Goal: Transaction & Acquisition: Purchase product/service

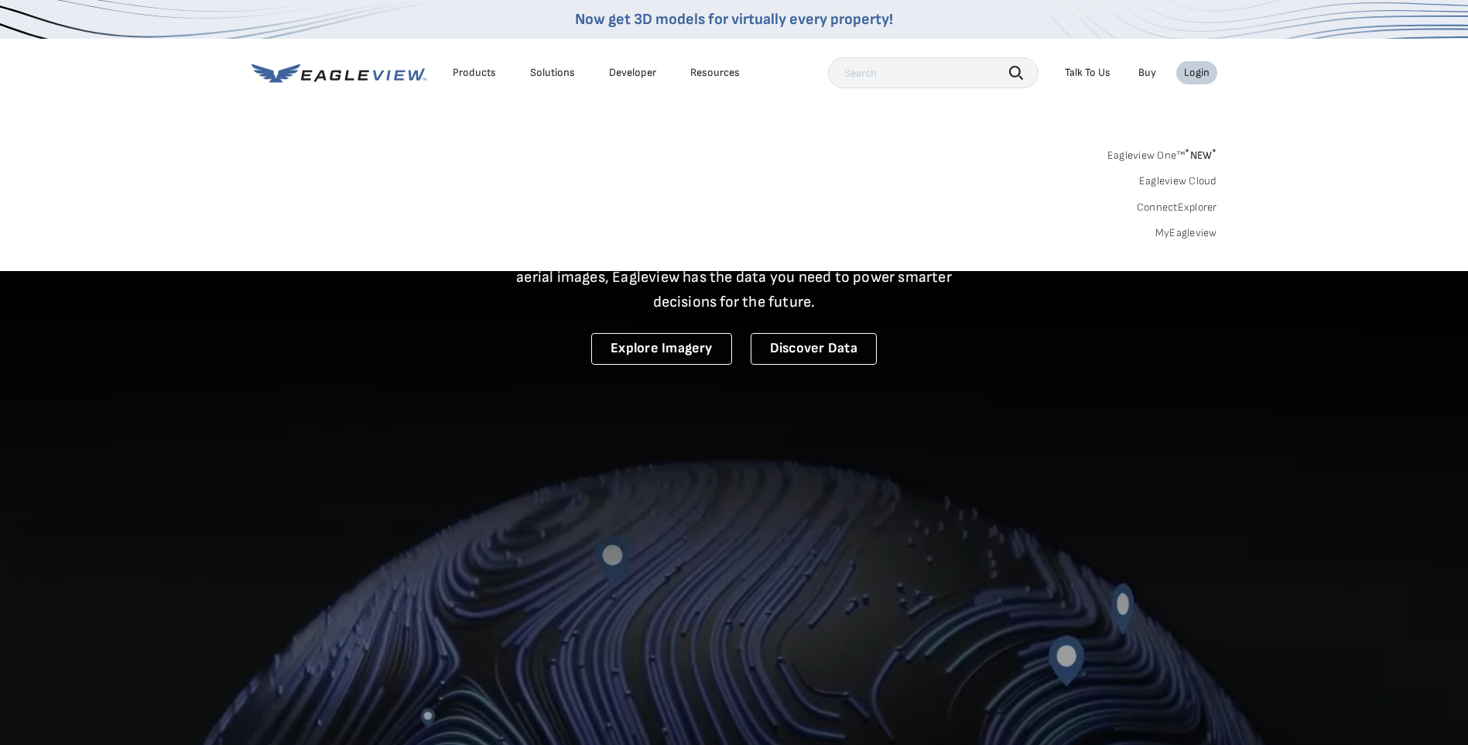
click at [1195, 70] on div "Login" at bounding box center [1197, 73] width 26 height 14
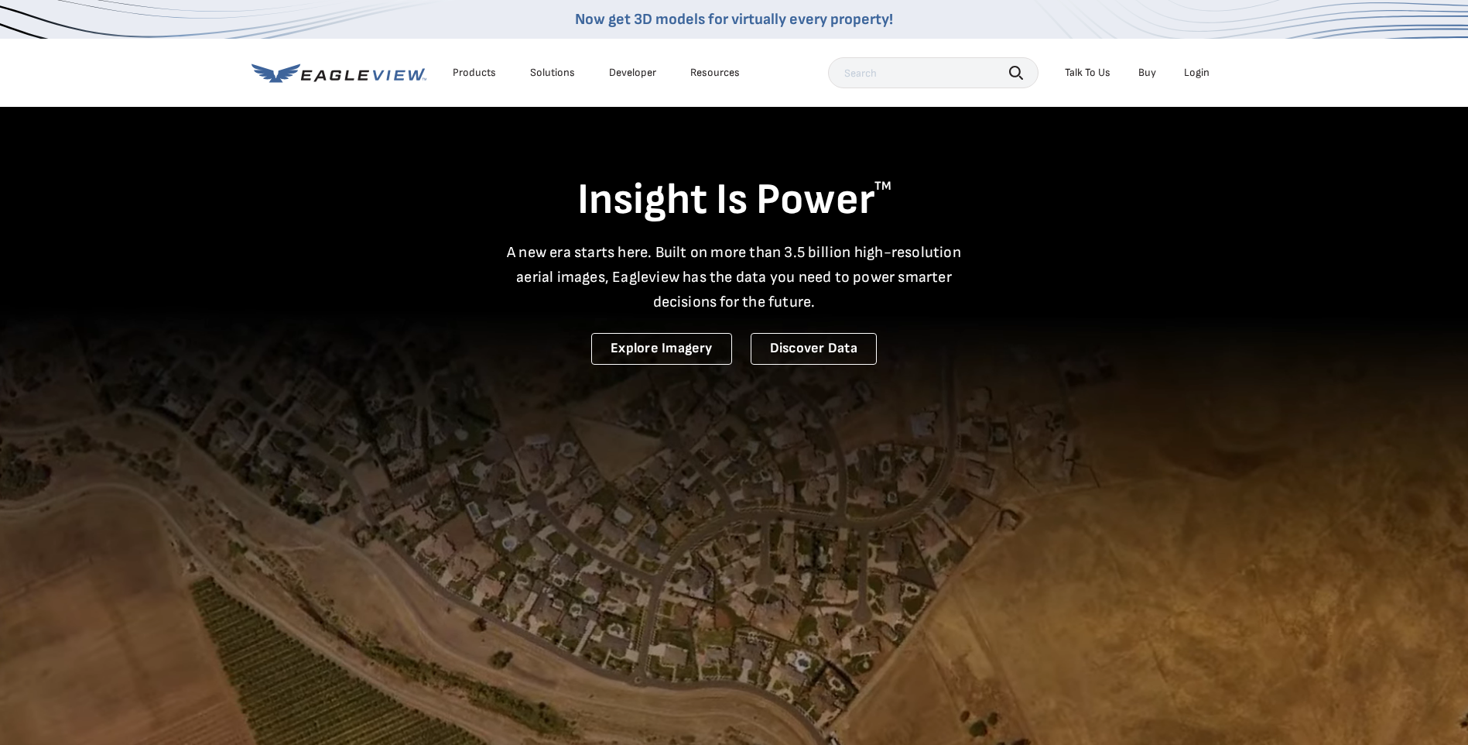
click at [1195, 71] on div "Login" at bounding box center [1197, 73] width 26 height 14
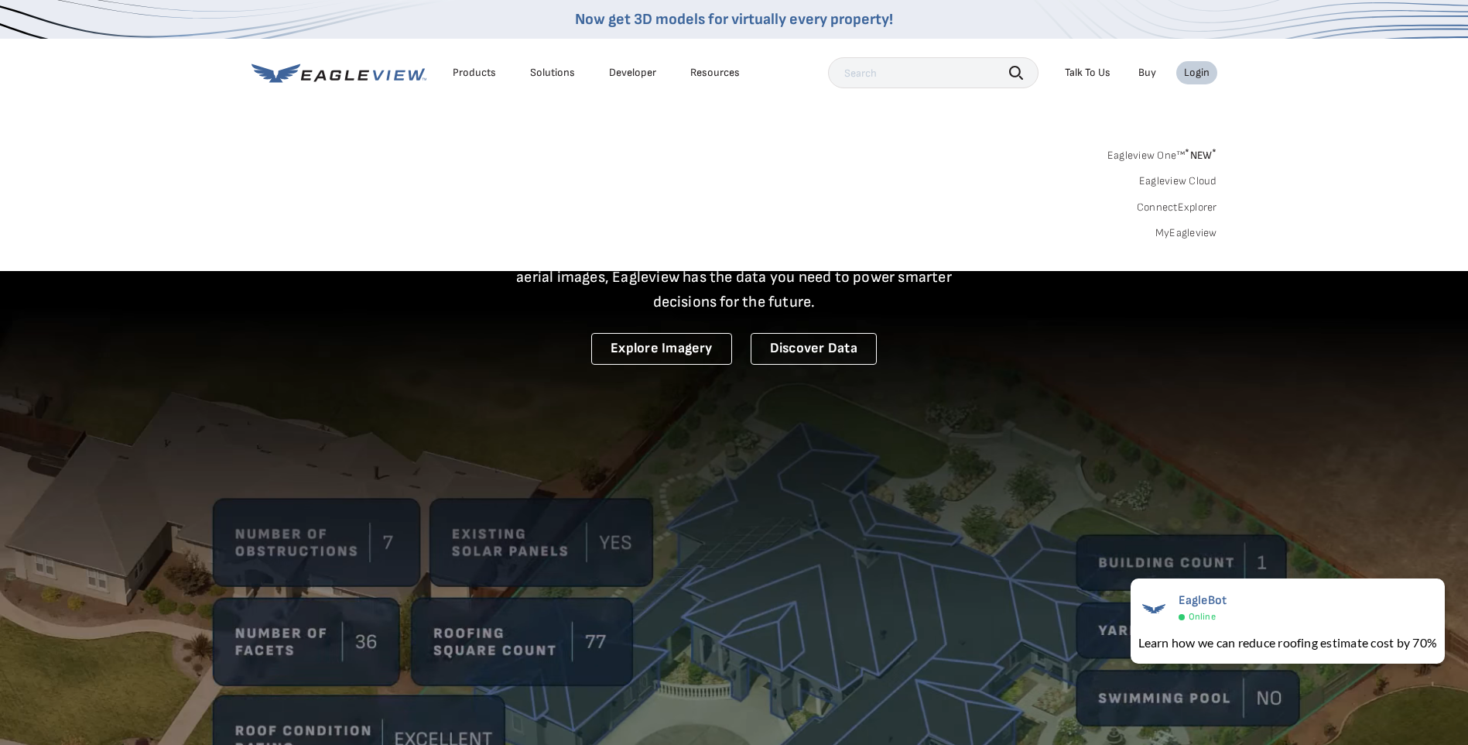
click at [1201, 72] on div "Login" at bounding box center [1197, 73] width 26 height 14
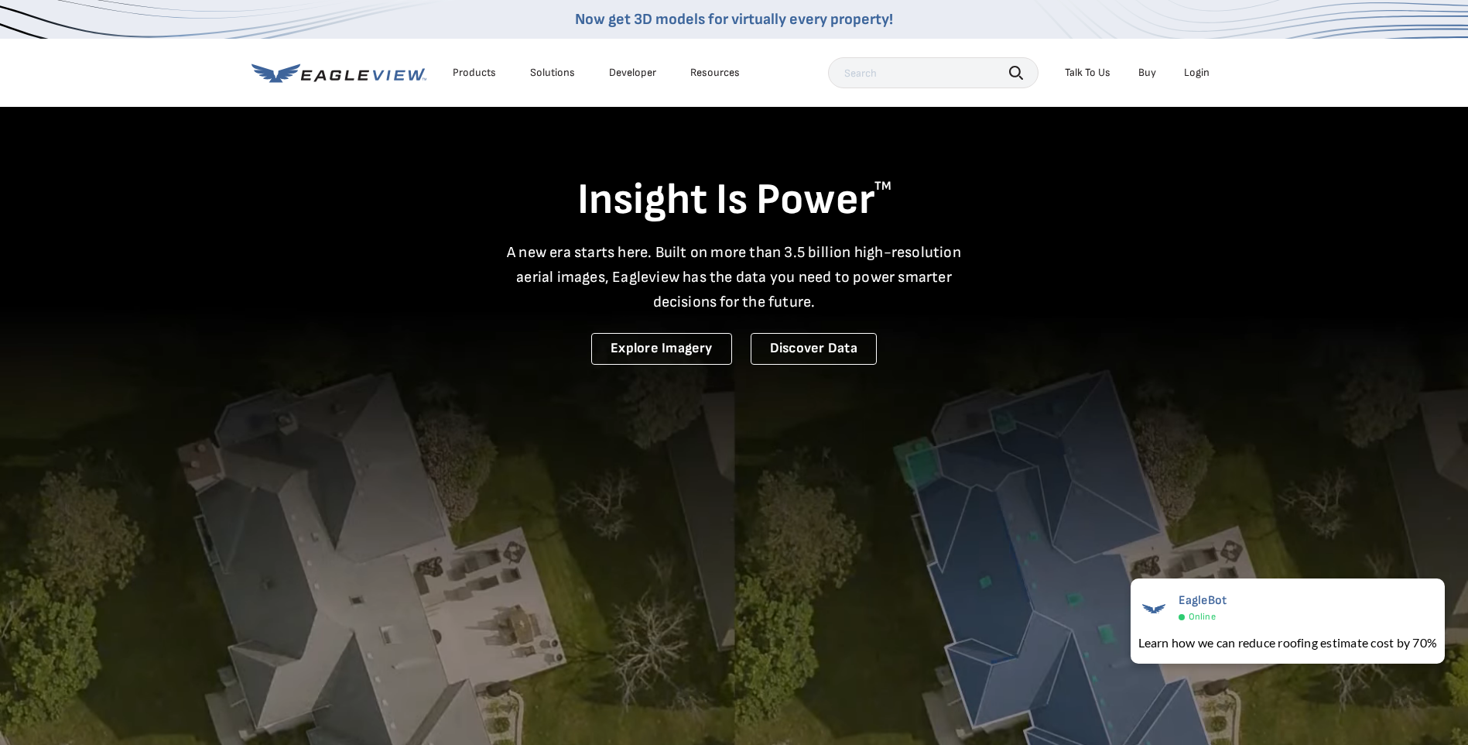
click at [1200, 72] on div "Login" at bounding box center [1197, 73] width 26 height 14
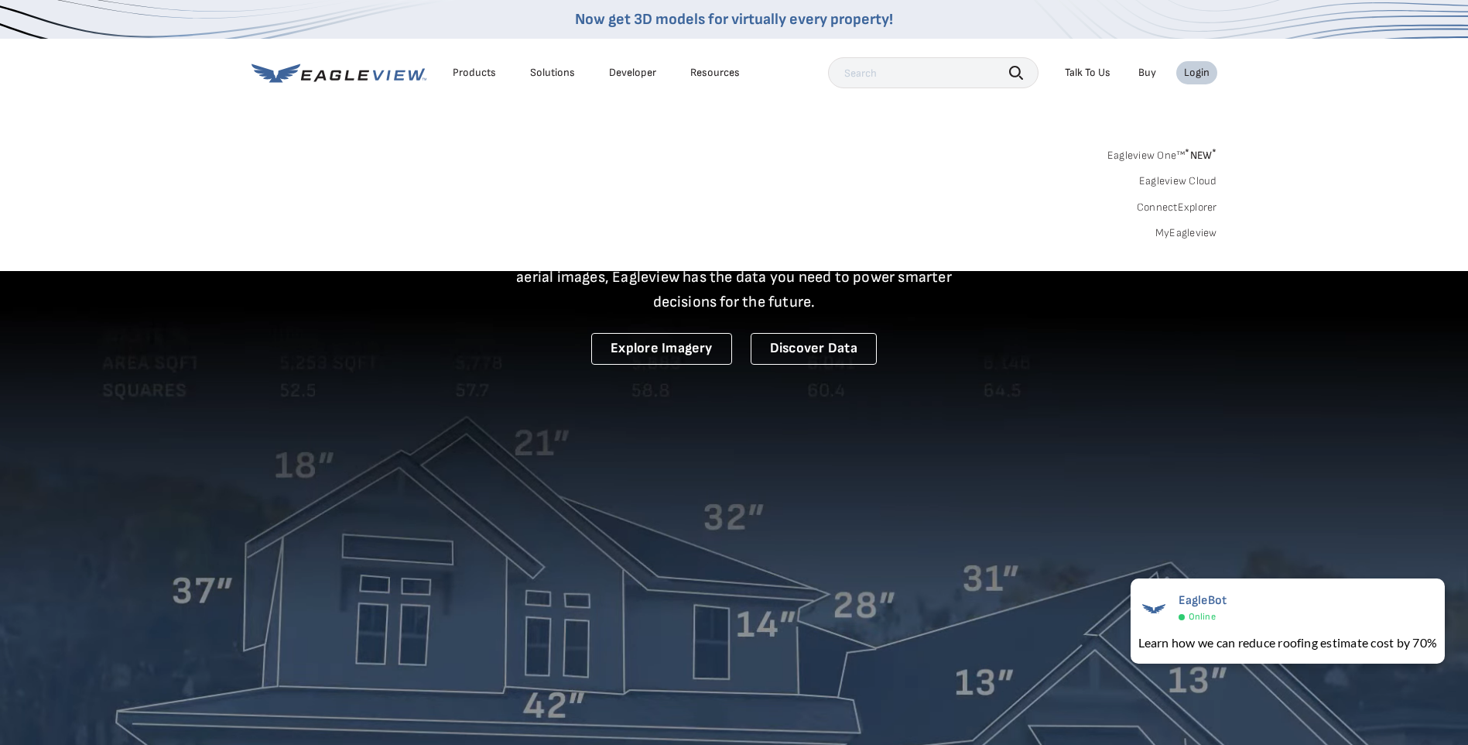
click at [1194, 68] on div "Login" at bounding box center [1197, 73] width 26 height 14
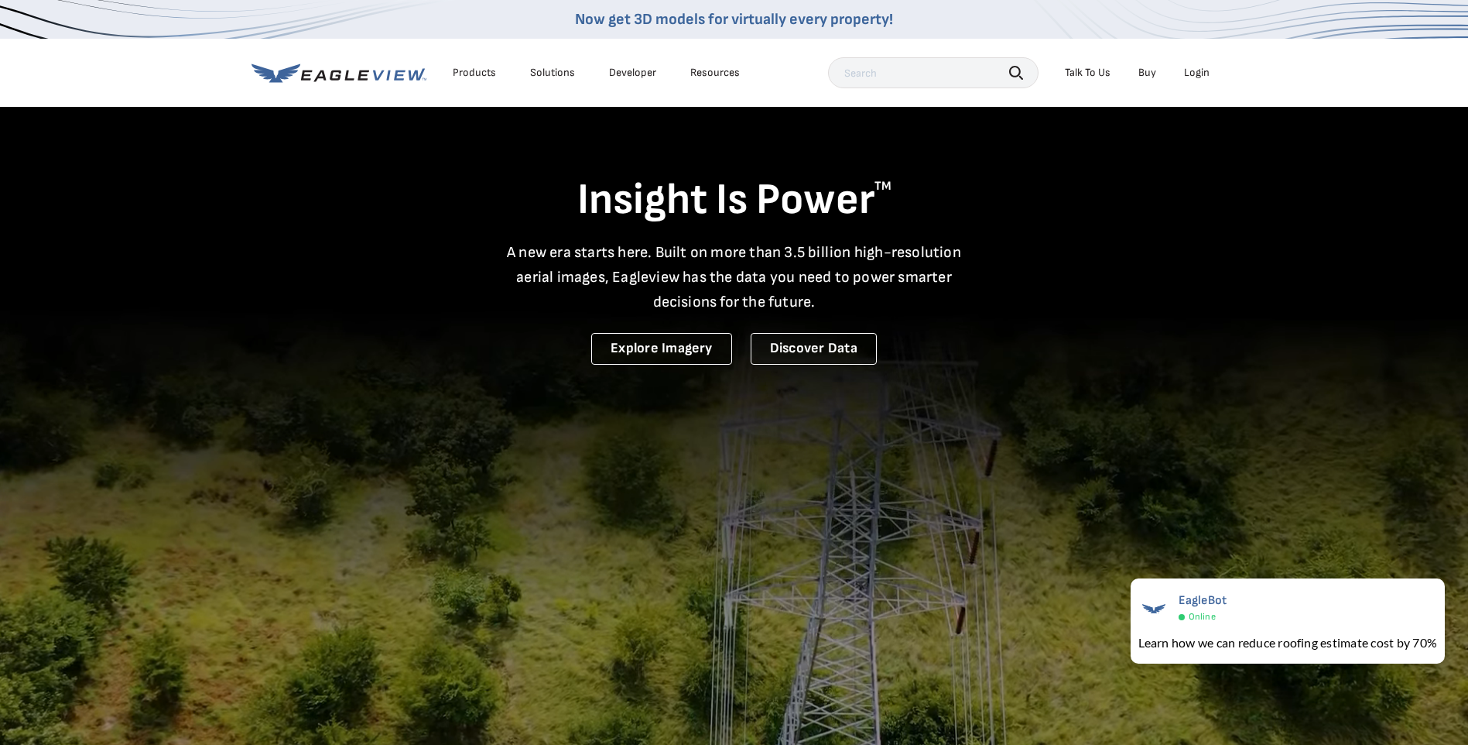
click at [1199, 72] on div "Login" at bounding box center [1197, 73] width 26 height 14
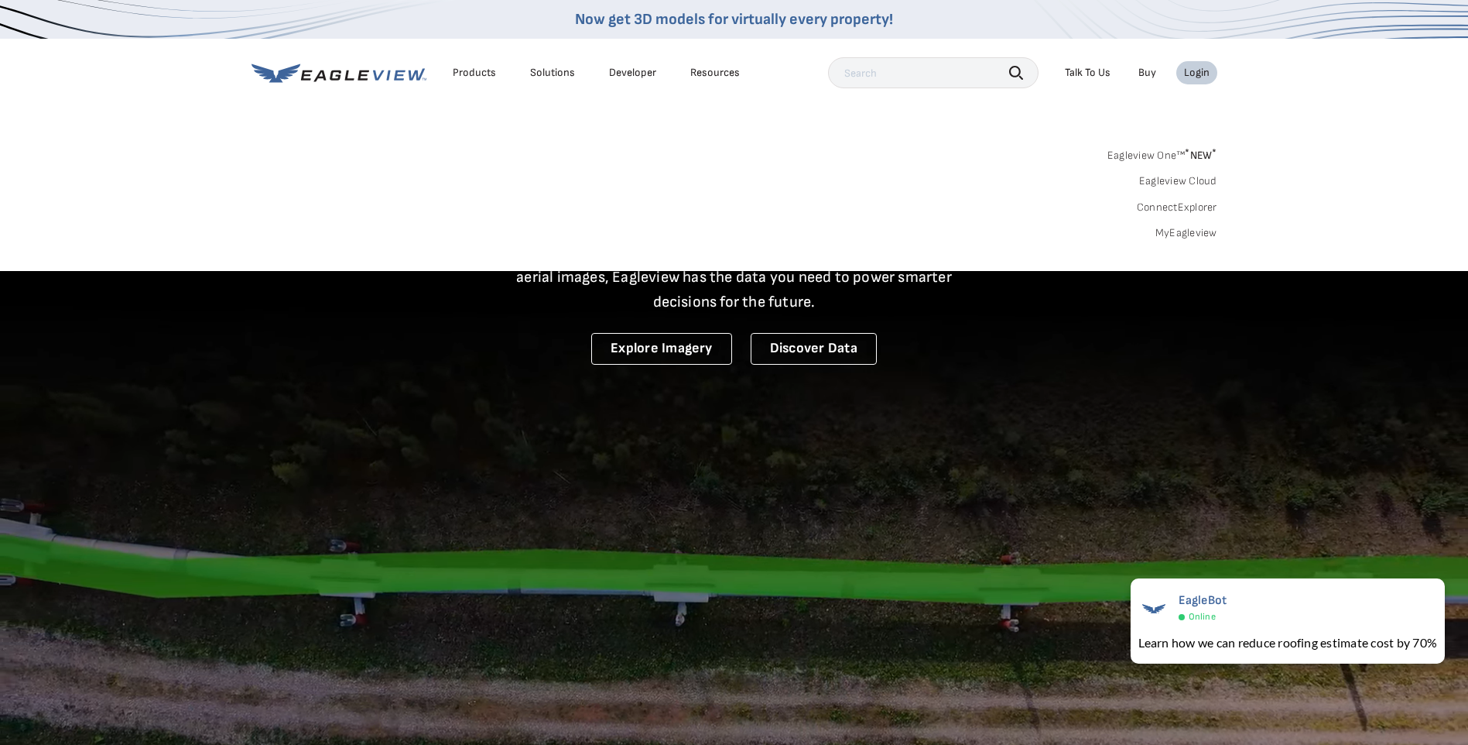
click at [1199, 72] on div "Login" at bounding box center [1197, 73] width 26 height 14
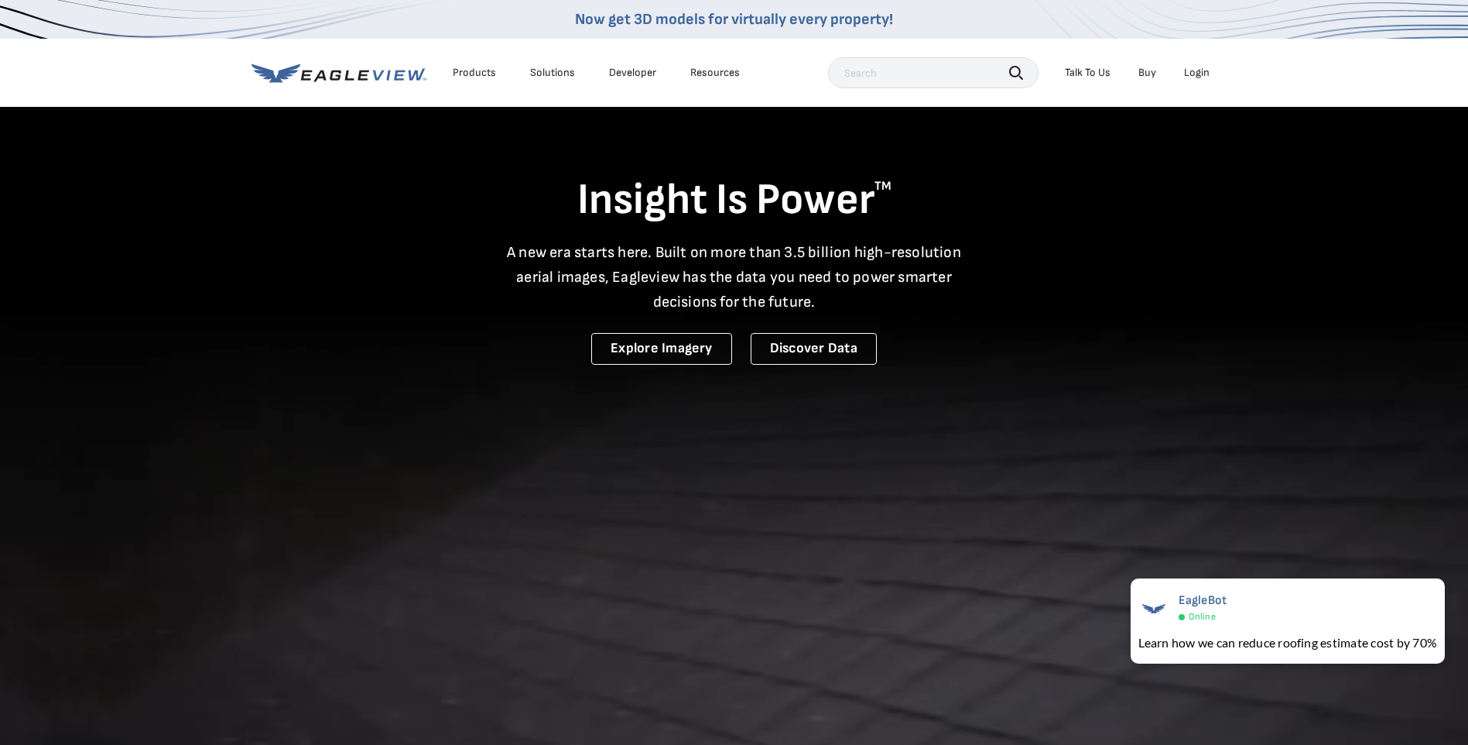
click at [1199, 72] on div "Login" at bounding box center [1197, 73] width 26 height 14
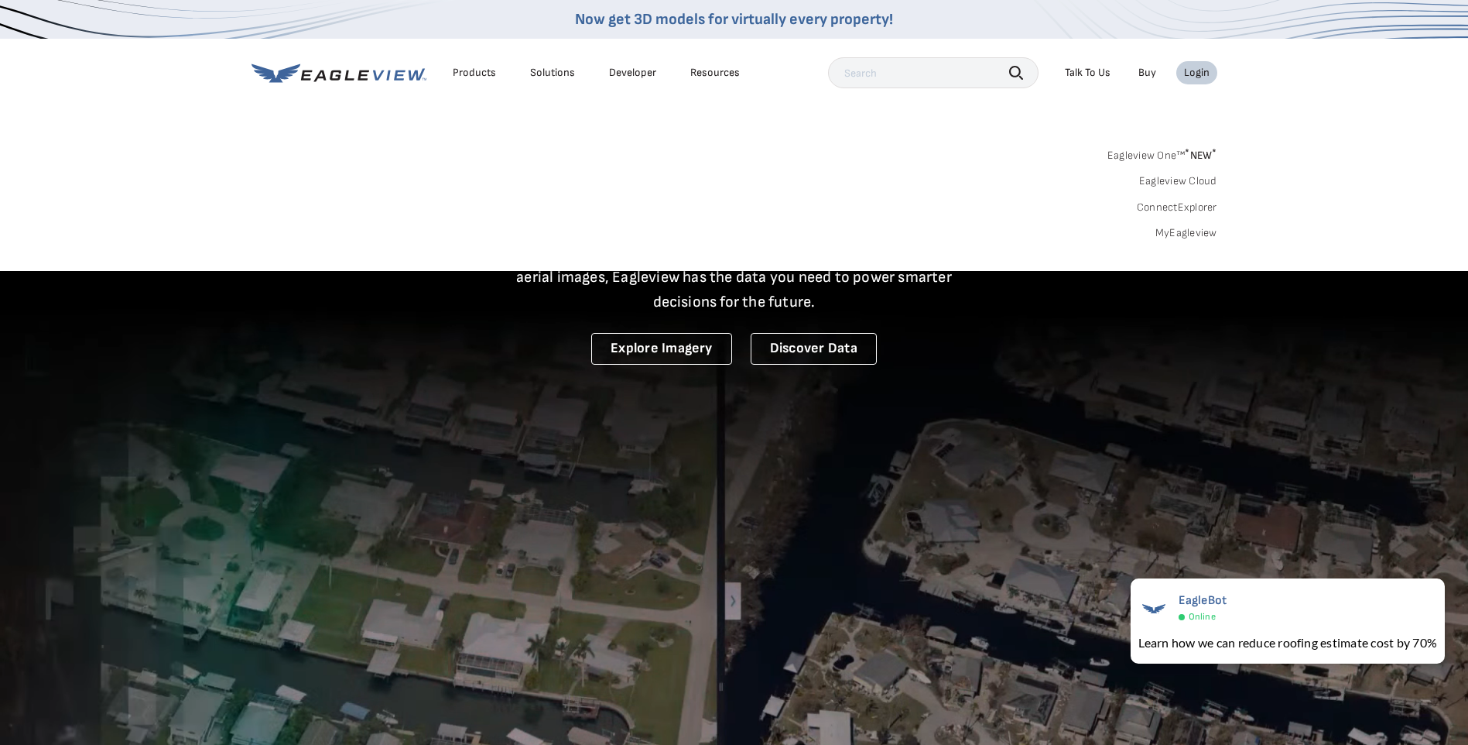
click at [1199, 72] on div "Login" at bounding box center [1197, 73] width 26 height 14
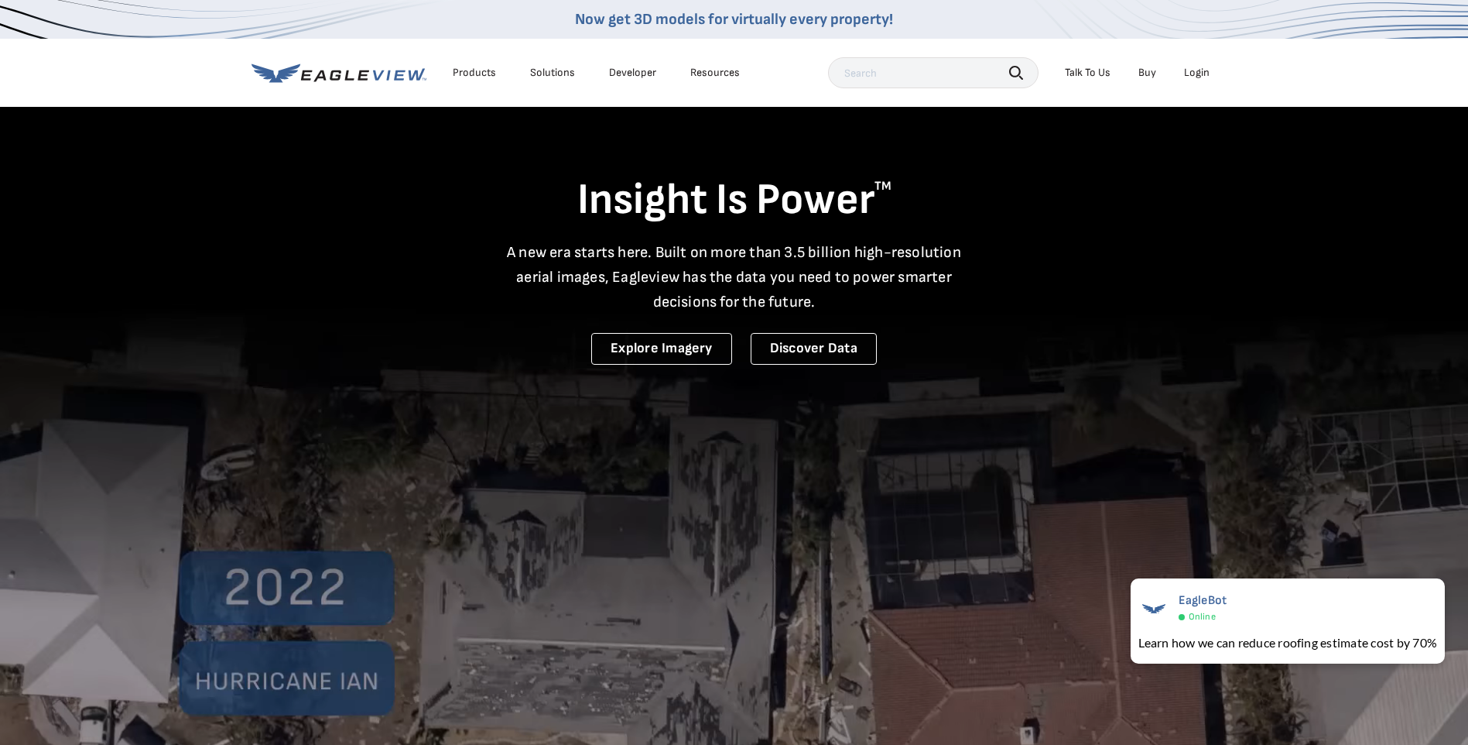
click at [1146, 70] on link "Buy" at bounding box center [1148, 73] width 18 height 14
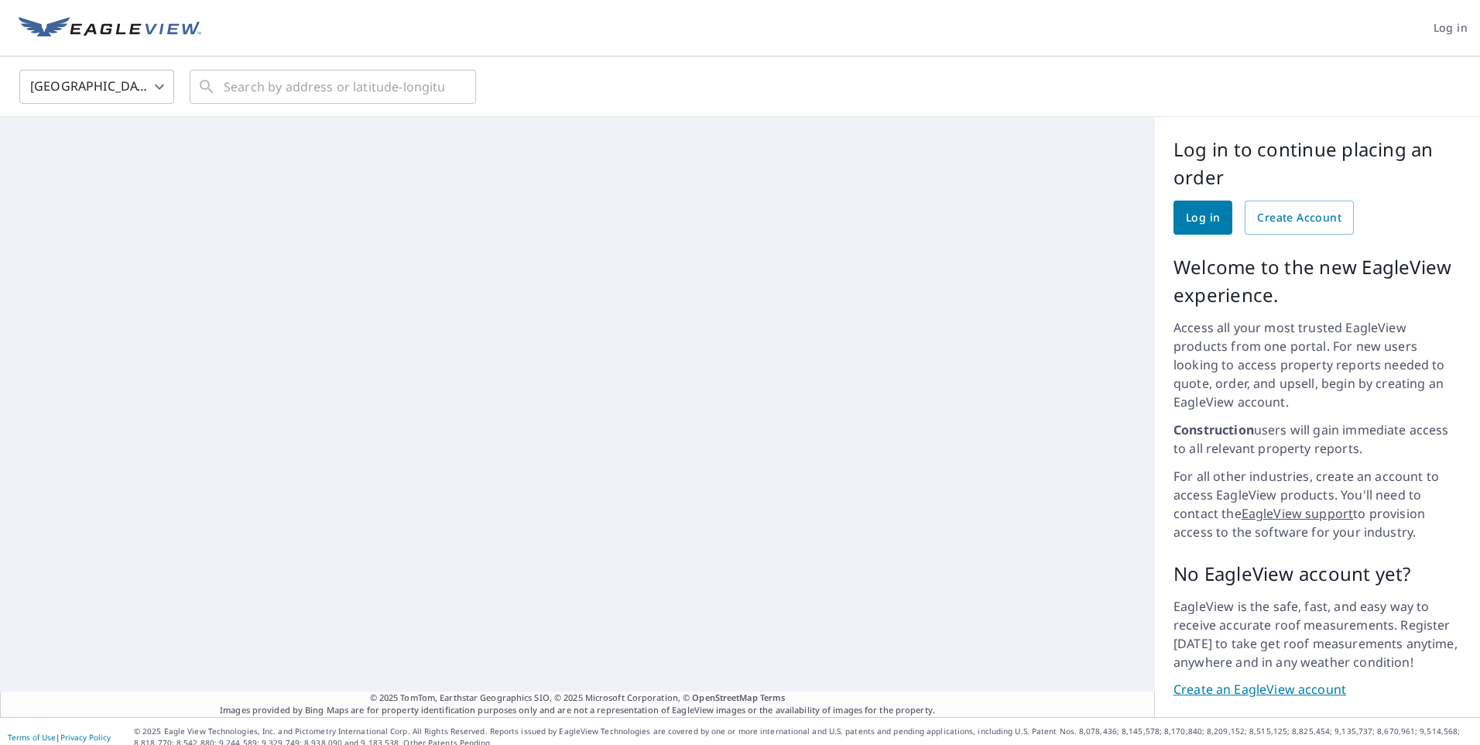
click at [1187, 221] on span "Log in" at bounding box center [1203, 217] width 34 height 19
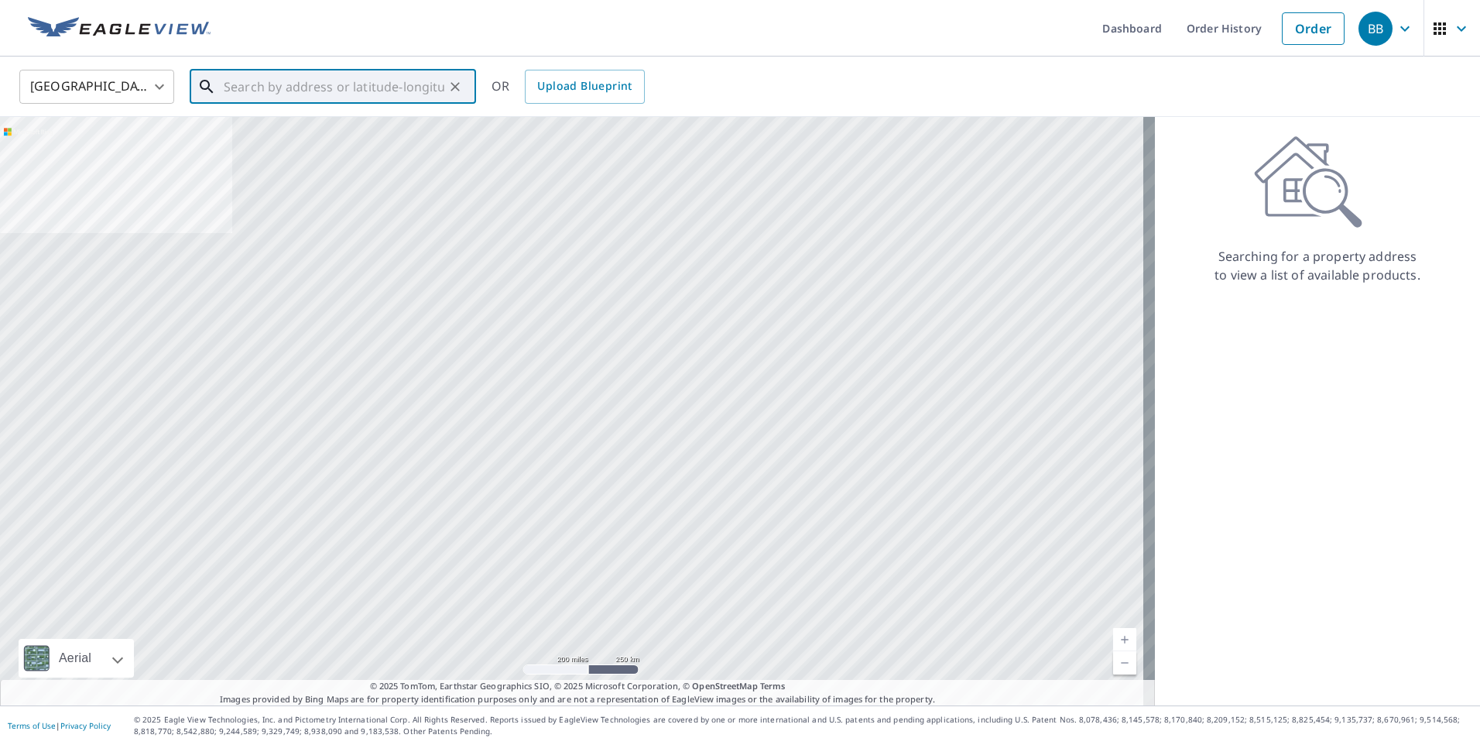
click at [241, 91] on input "text" at bounding box center [334, 86] width 221 height 43
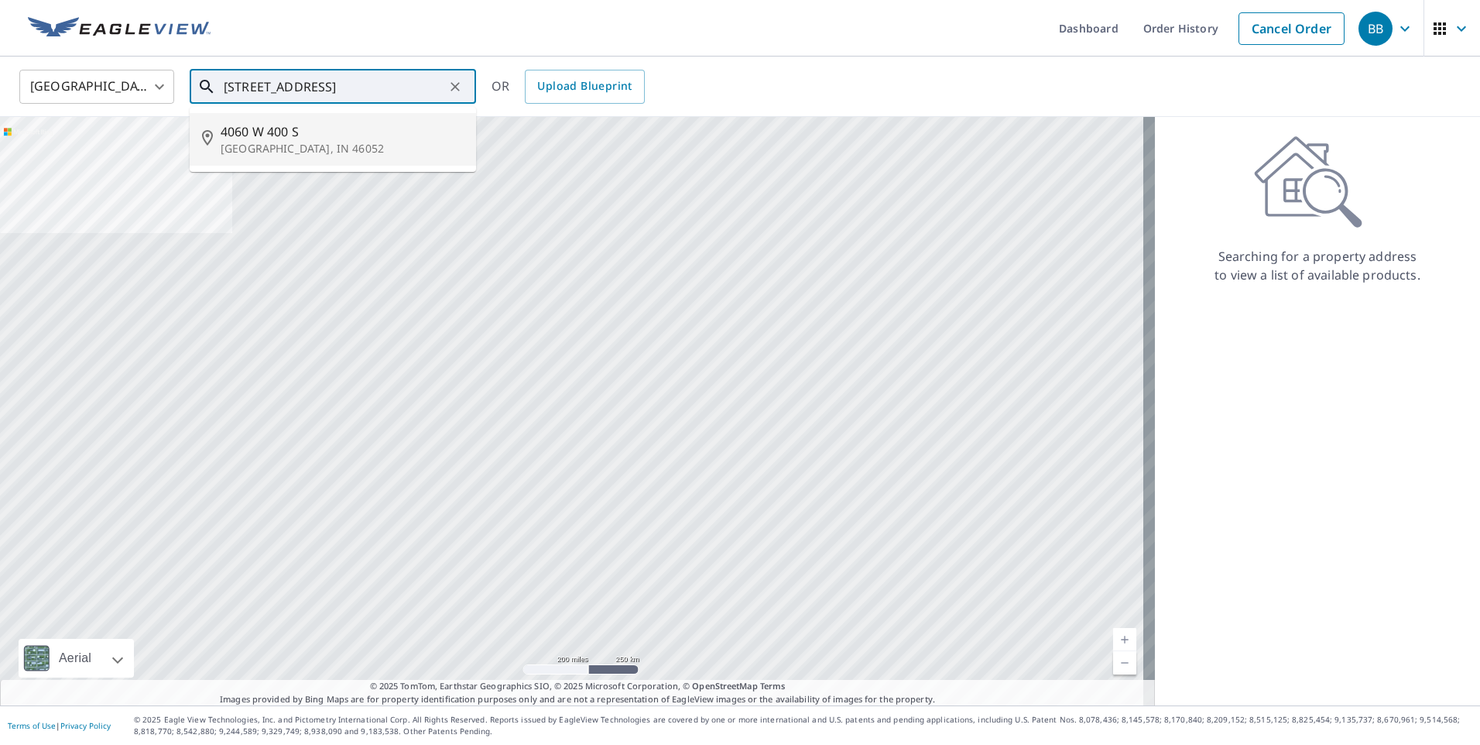
click at [257, 137] on span "4060 W 400 S" at bounding box center [342, 131] width 243 height 19
type input "4060 W 400 S Lebanon, IN 46052"
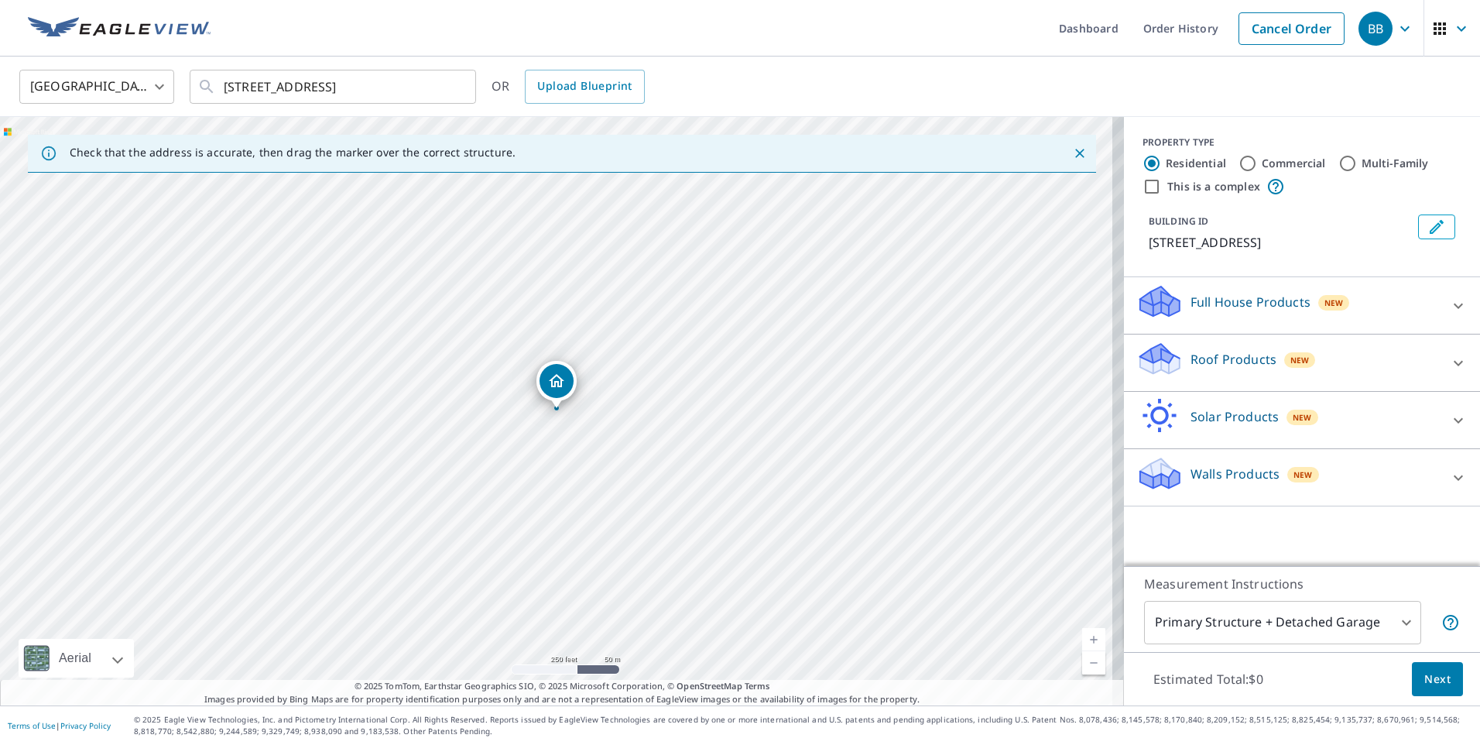
click at [1252, 304] on p "Full House Products" at bounding box center [1250, 302] width 120 height 19
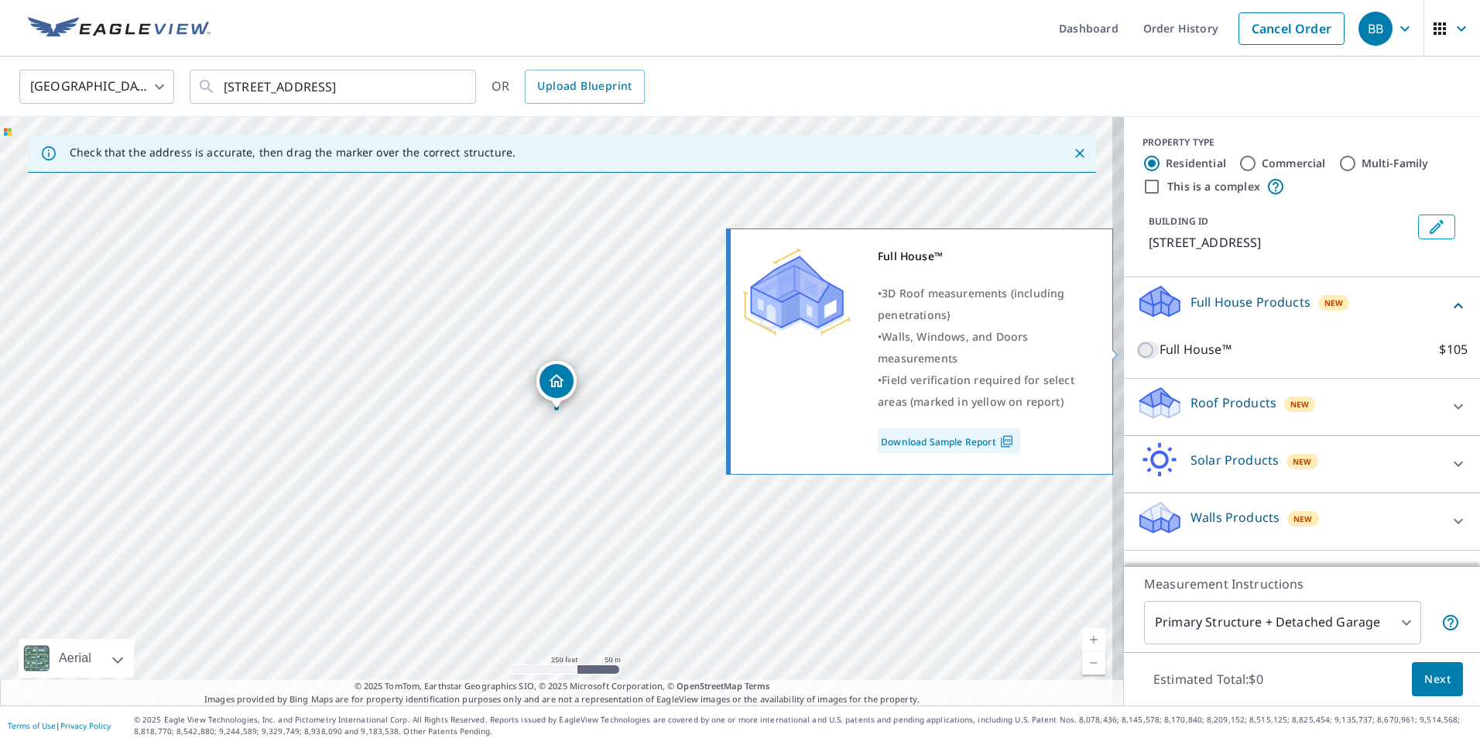
click at [1136, 350] on input "Full House™ $105" at bounding box center [1147, 350] width 23 height 19
checkbox input "true"
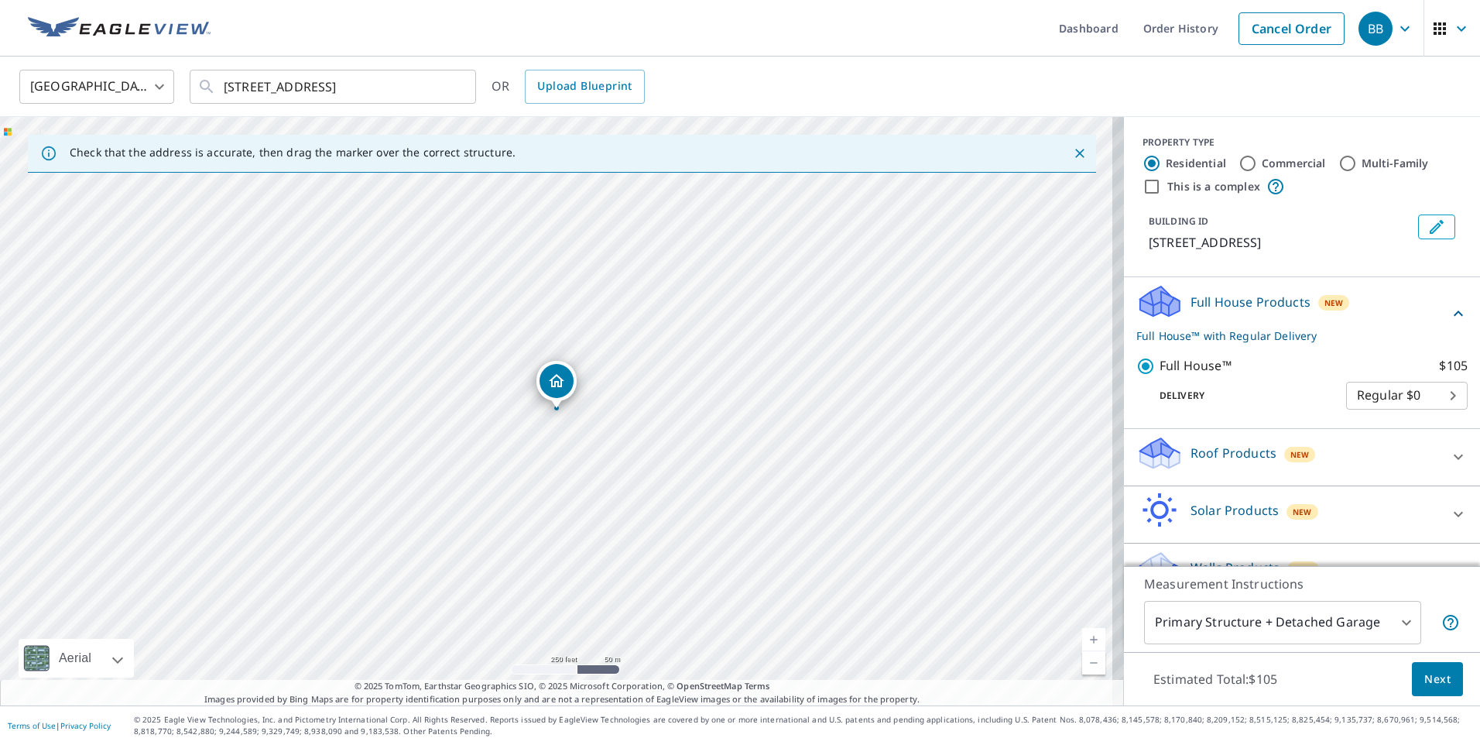
click at [1414, 399] on body "BB BB Dashboard Order History Cancel Order BB United States US ​ 4060 W 400 S L…" at bounding box center [740, 372] width 1480 height 745
click at [1414, 399] on li "Regular $0" at bounding box center [1384, 396] width 122 height 28
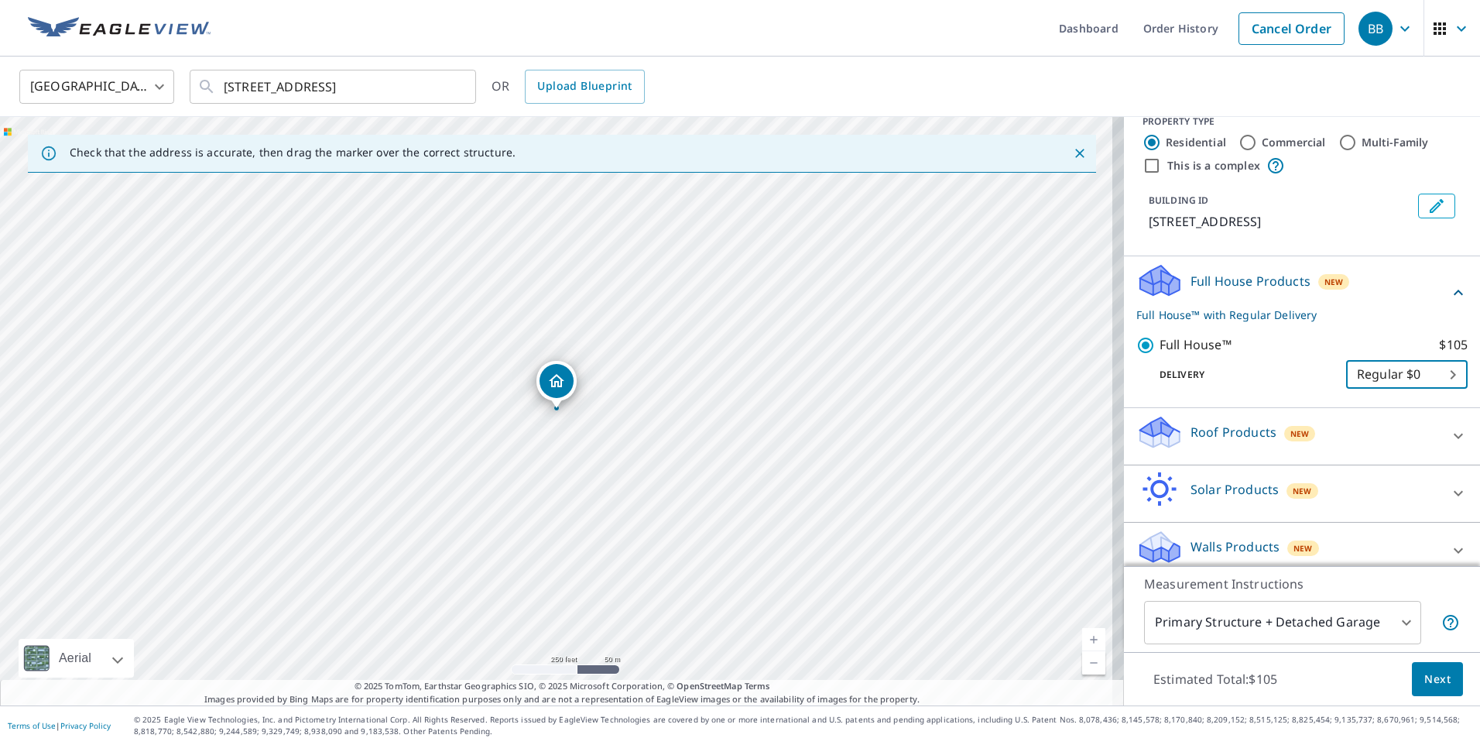
scroll to position [35, 0]
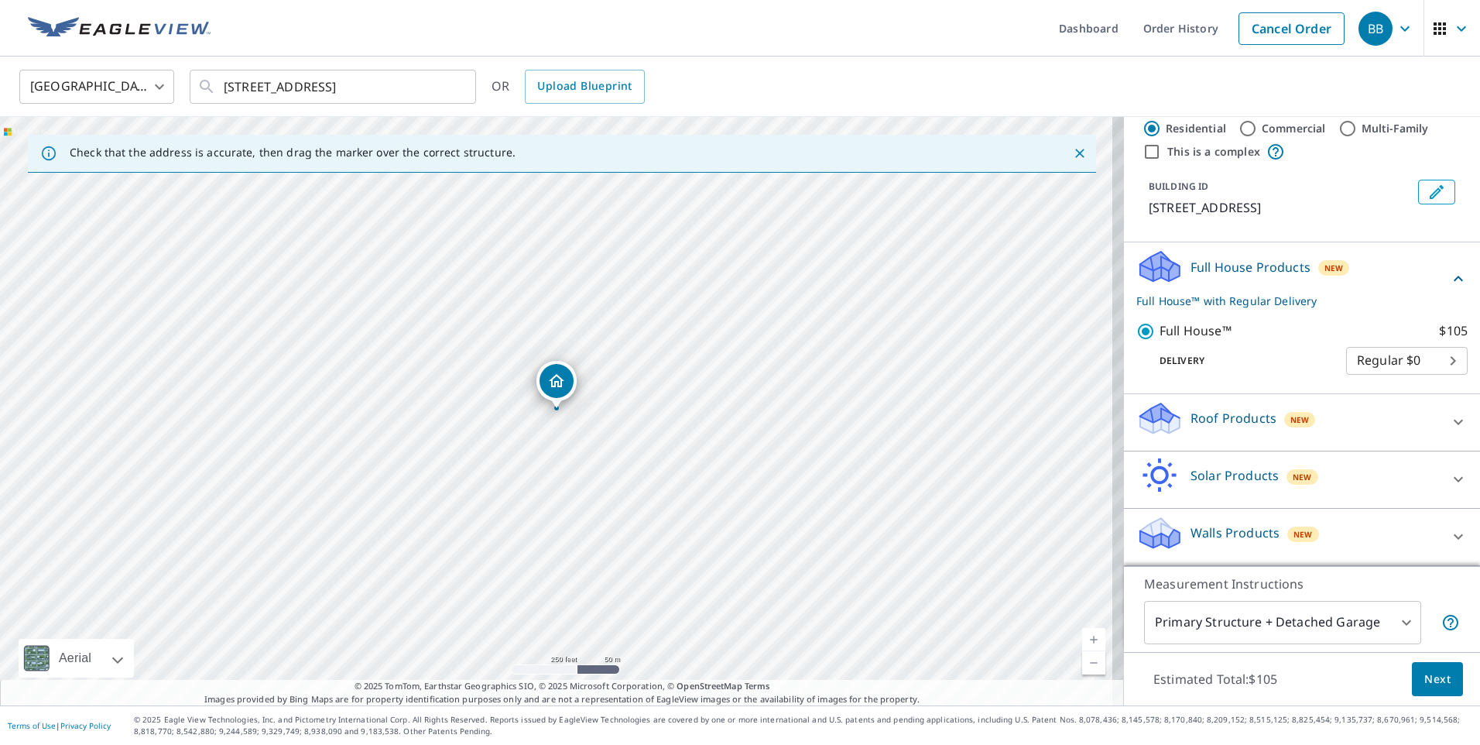
click at [1244, 478] on p "Solar Products" at bounding box center [1234, 475] width 88 height 19
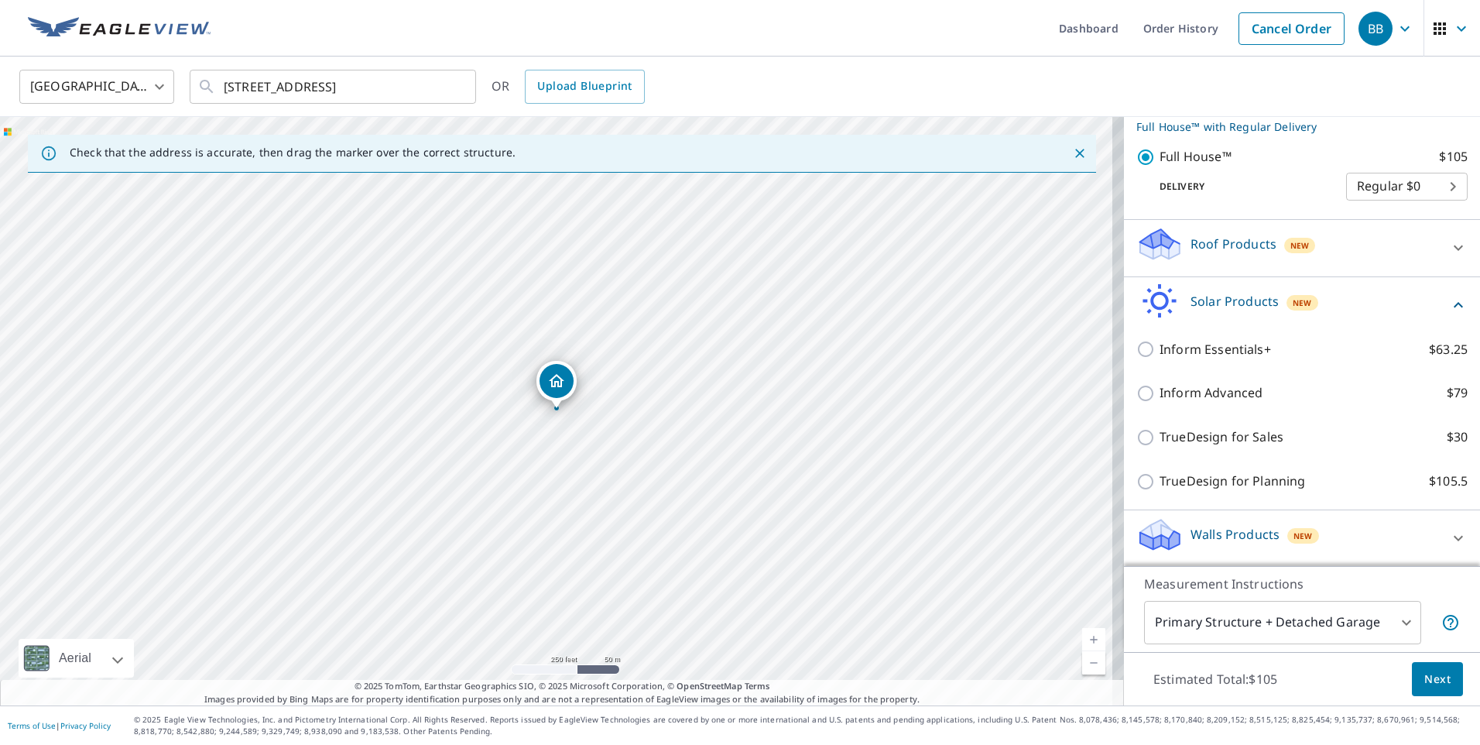
scroll to position [211, 0]
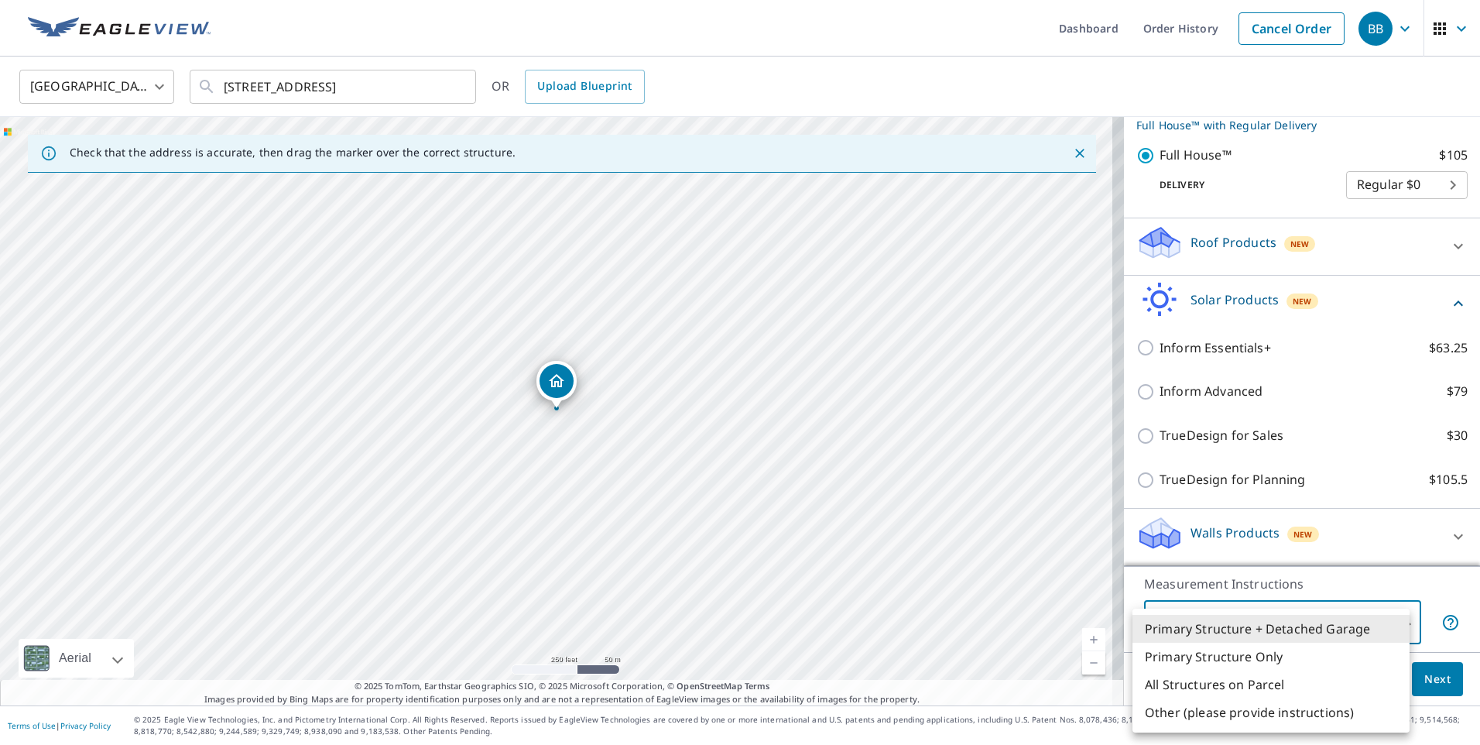
click at [1348, 627] on body "BB BB Dashboard Order History Cancel Order BB United States US ​ 4060 W 400 S L…" at bounding box center [740, 372] width 1480 height 745
click at [1263, 660] on li "Primary Structure Only" at bounding box center [1270, 656] width 277 height 28
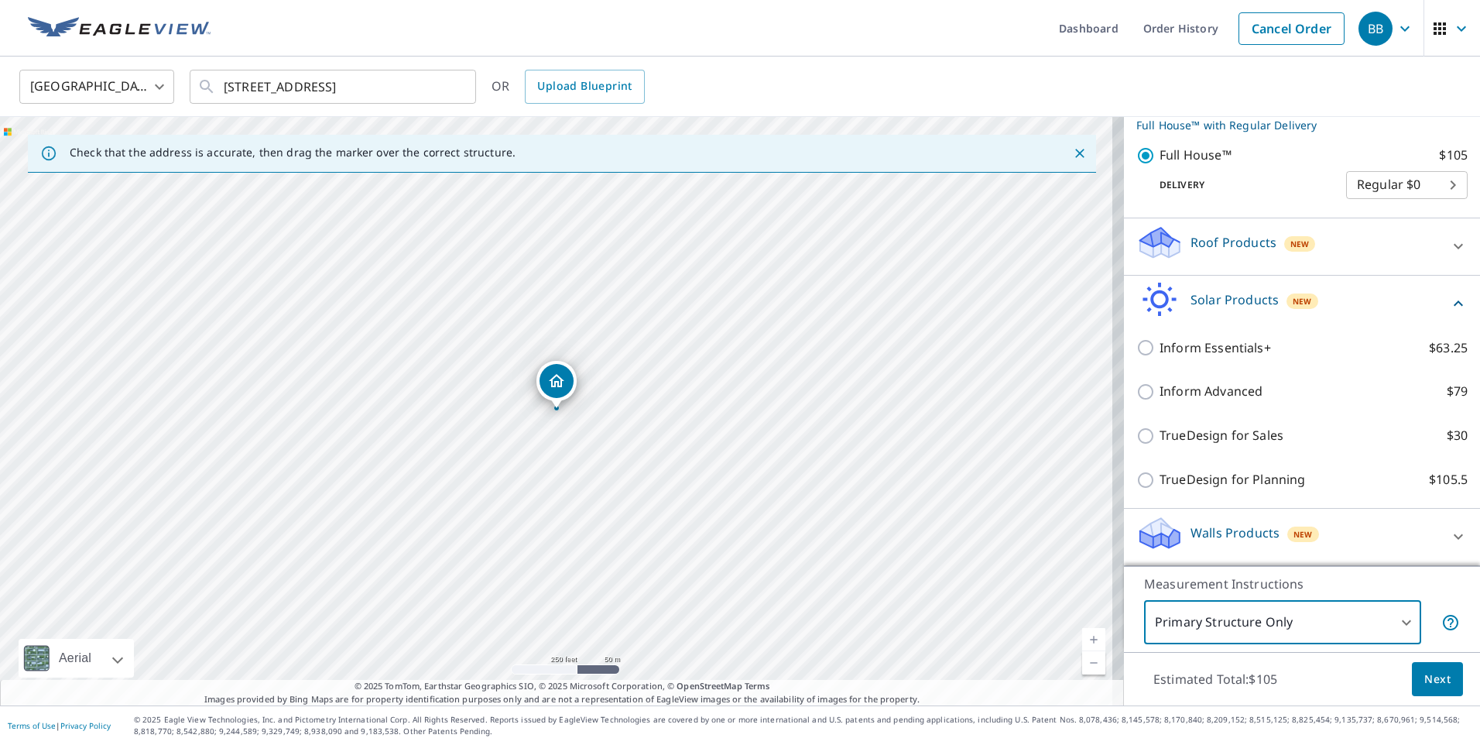
click at [1310, 627] on body "BB BB Dashboard Order History Cancel Order BB United States US ​ 4060 W 400 S L…" at bounding box center [740, 372] width 1480 height 745
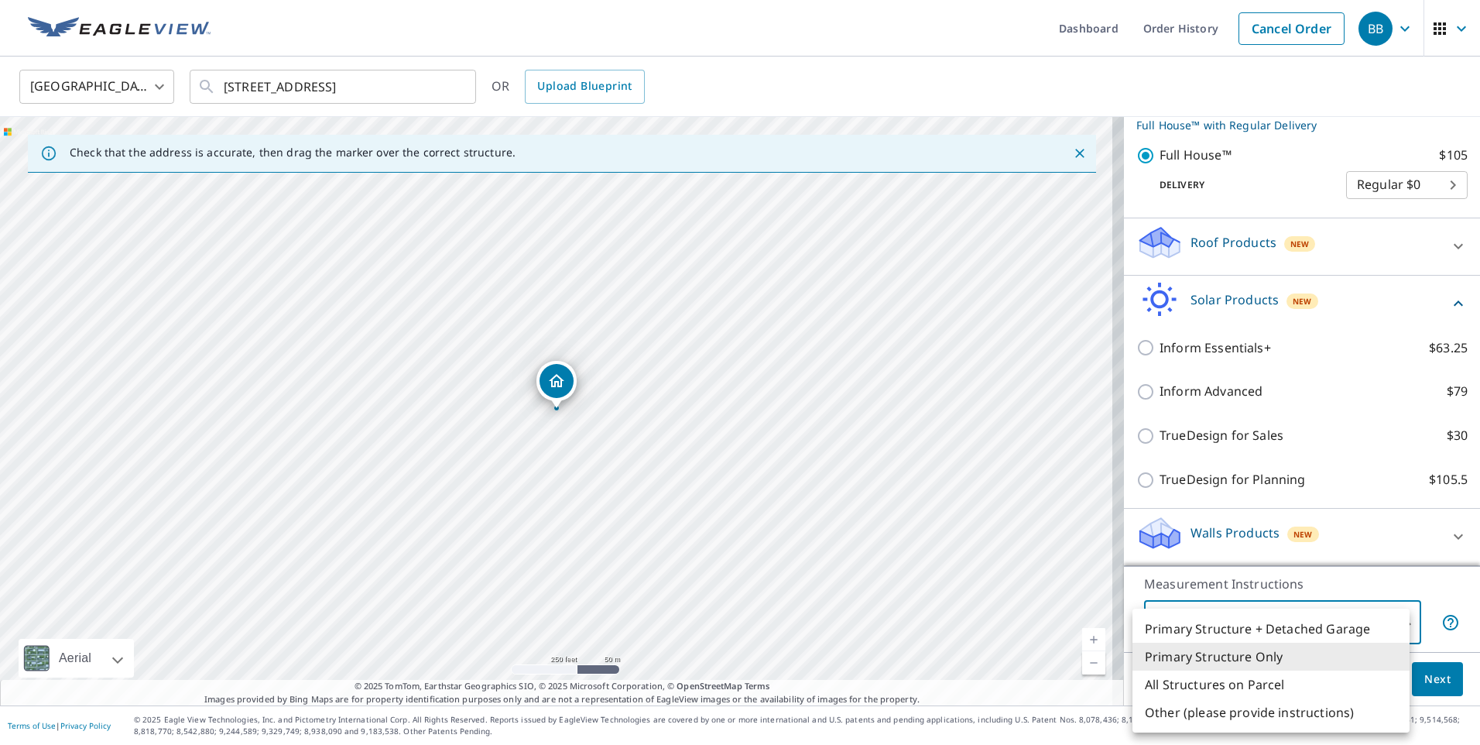
click at [1314, 630] on li "Primary Structure + Detached Garage" at bounding box center [1270, 629] width 277 height 28
type input "1"
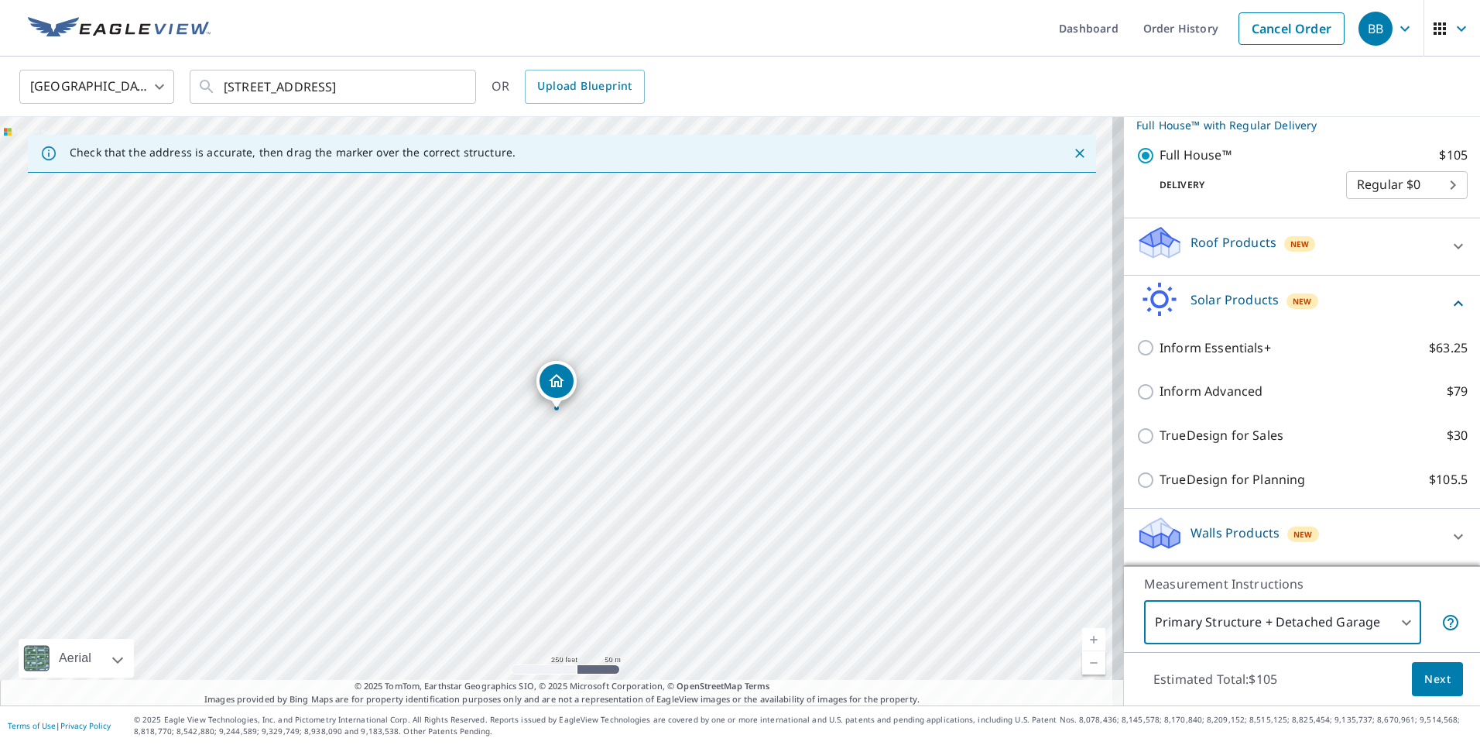
click at [1425, 666] on button "Next" at bounding box center [1437, 679] width 51 height 35
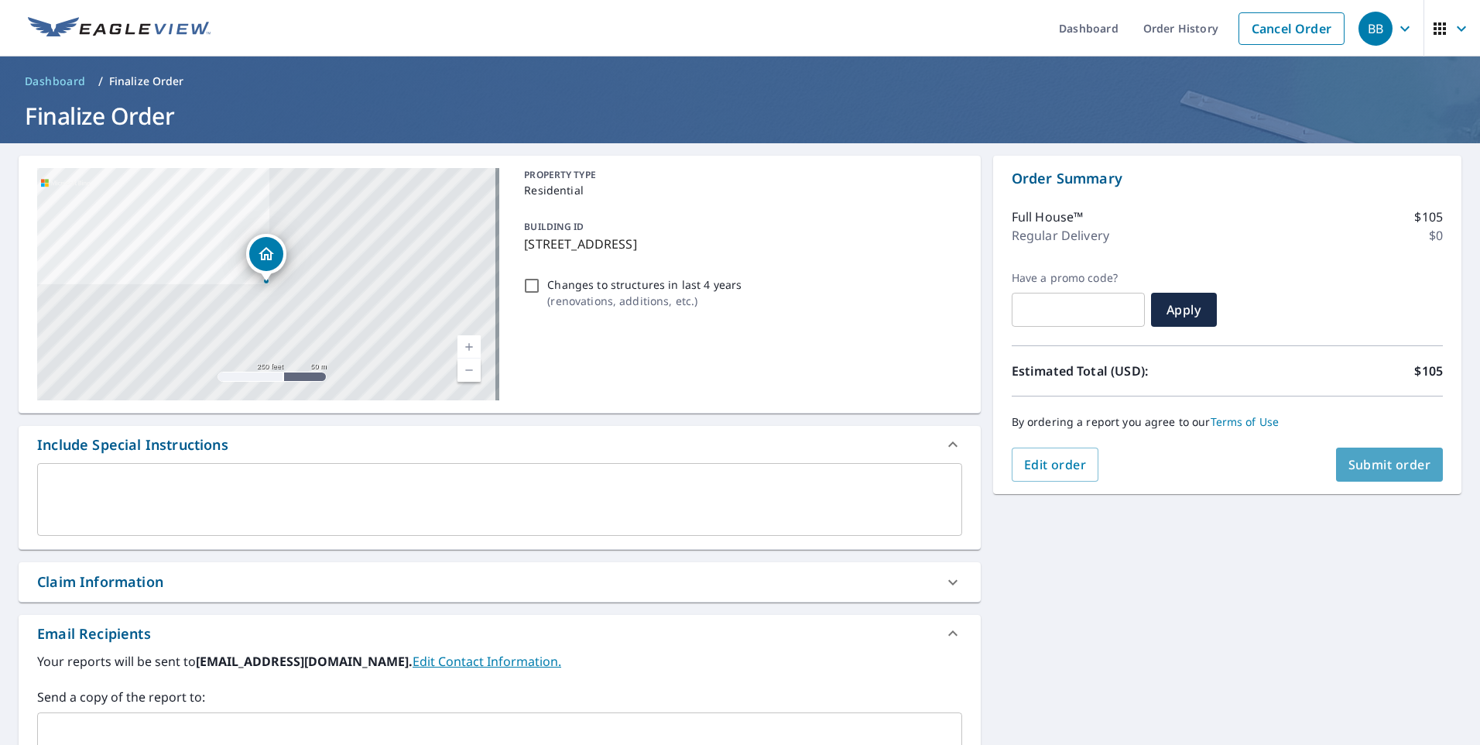
click at [1381, 470] on span "Submit order" at bounding box center [1389, 464] width 83 height 17
